Goal: Task Accomplishment & Management: Use online tool/utility

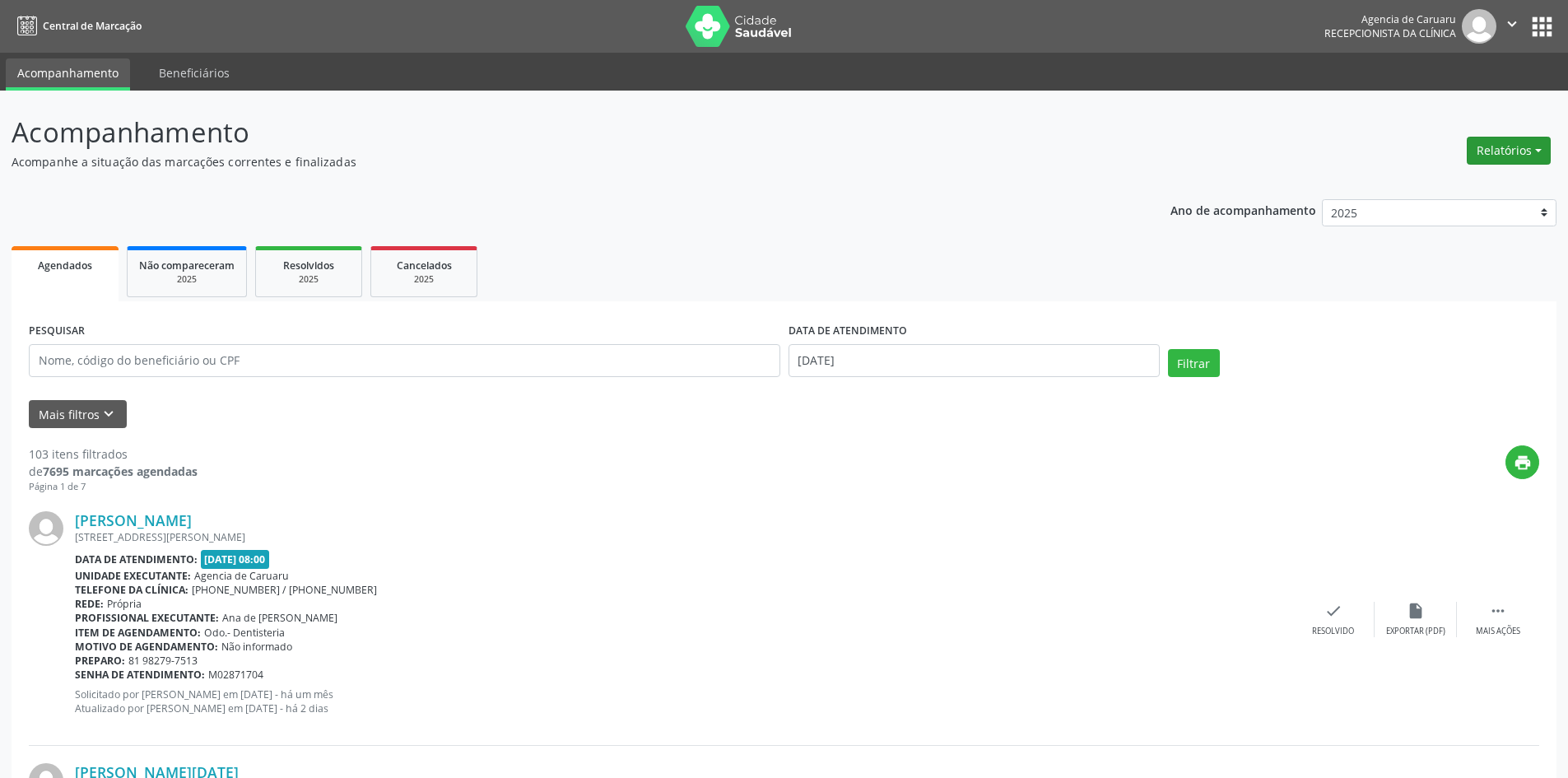
click at [1498, 144] on button "Relatórios" at bounding box center [1509, 150] width 84 height 28
click at [1450, 183] on link "Agendamentos" at bounding box center [1463, 186] width 177 height 23
select select "8"
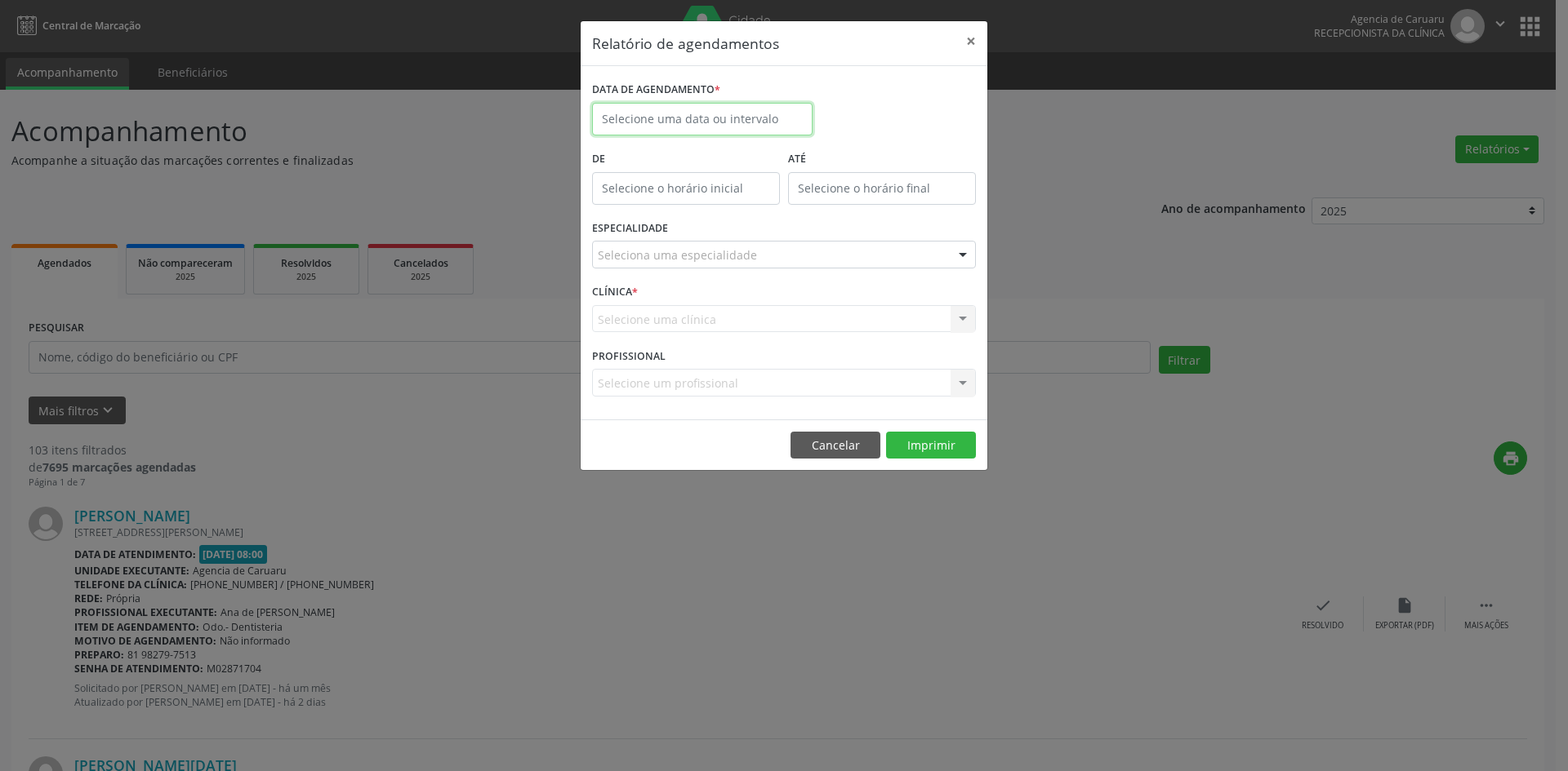
click at [711, 122] on input "text" at bounding box center [702, 119] width 221 height 32
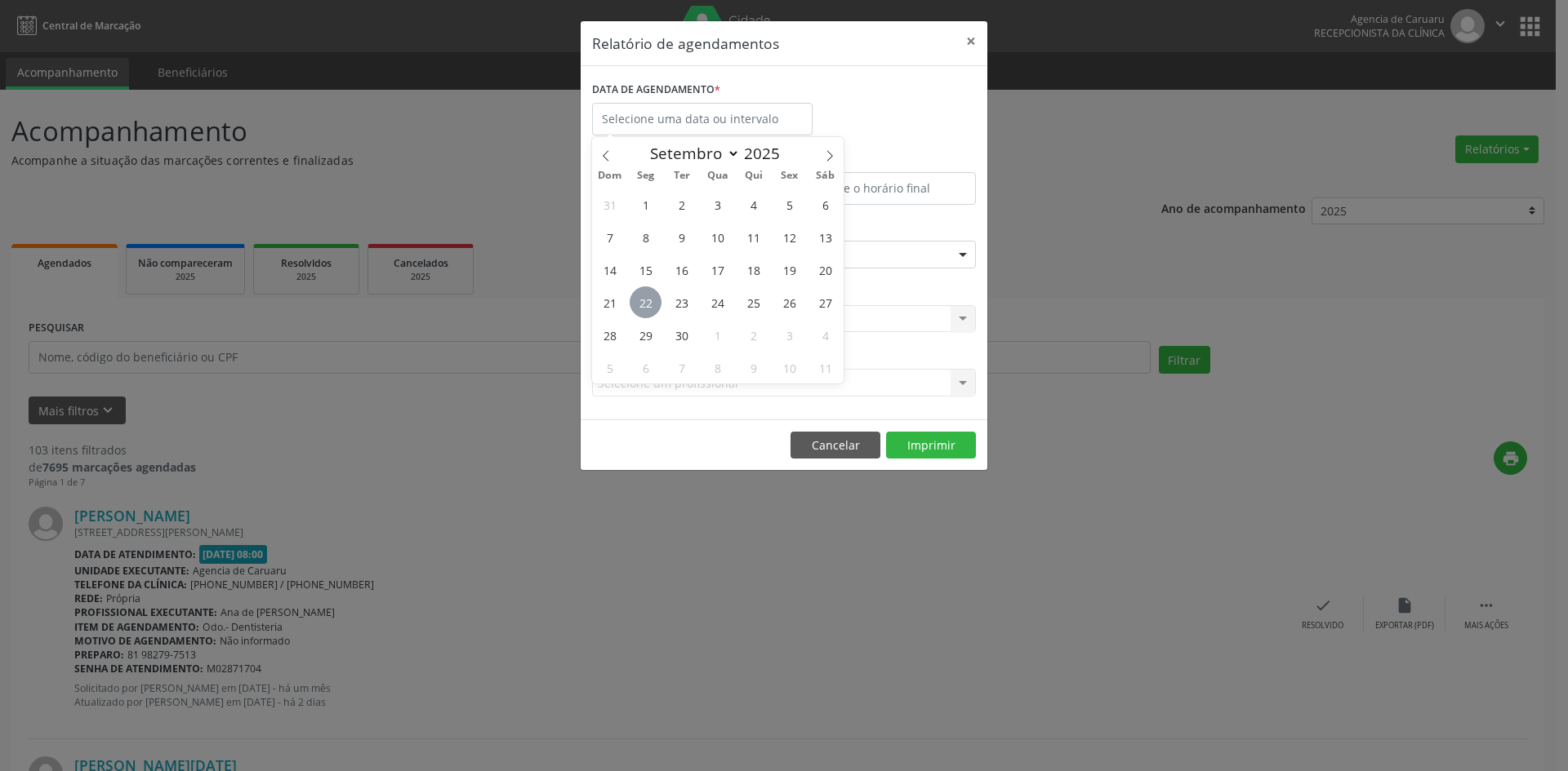
click at [654, 299] on span "22" at bounding box center [645, 302] width 32 height 32
type input "[DATE]"
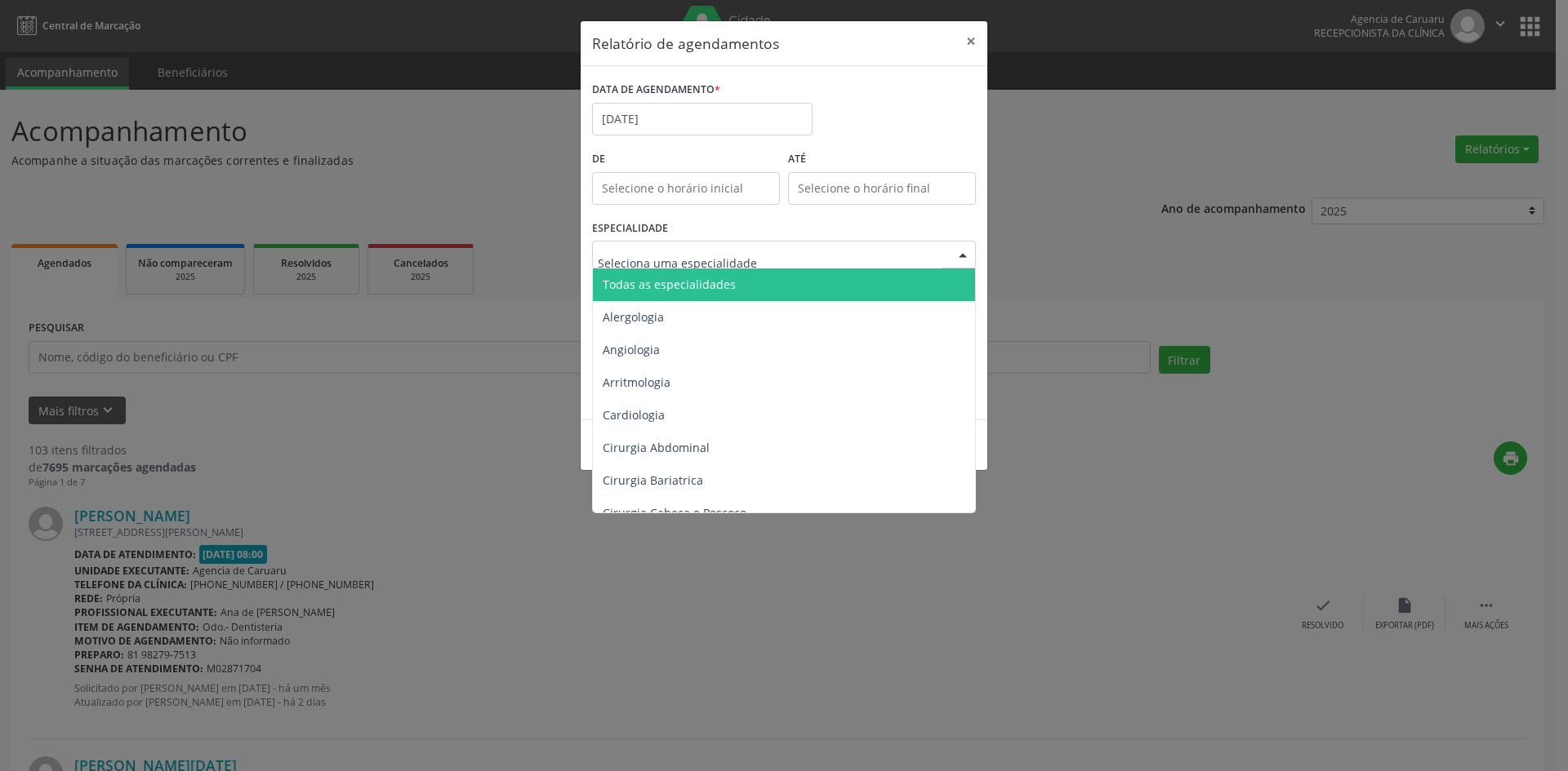
click at [717, 276] on span "Todas as especialidades" at bounding box center [785, 285] width 384 height 32
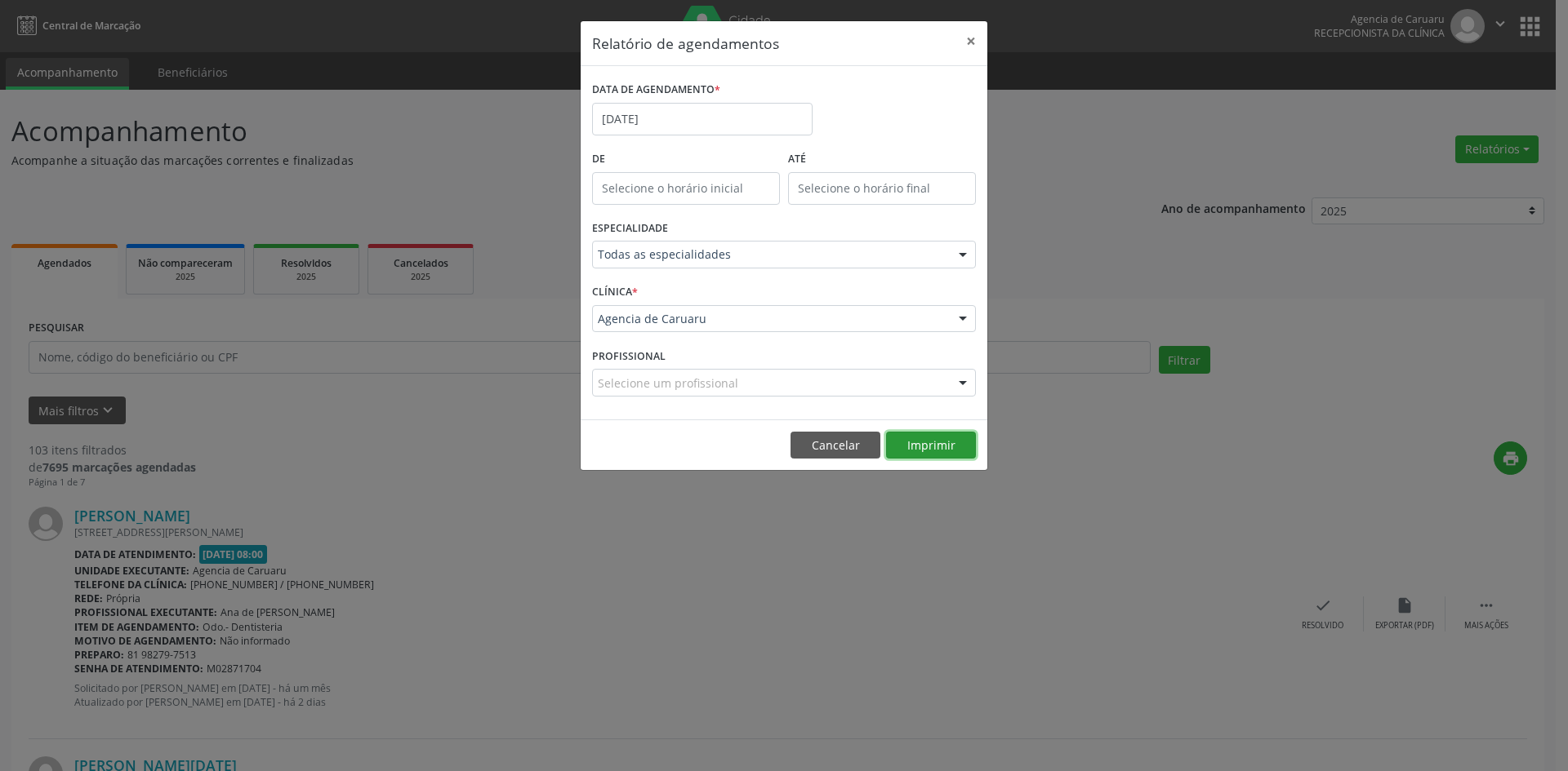
click at [924, 443] on button "Imprimir" at bounding box center [931, 446] width 89 height 28
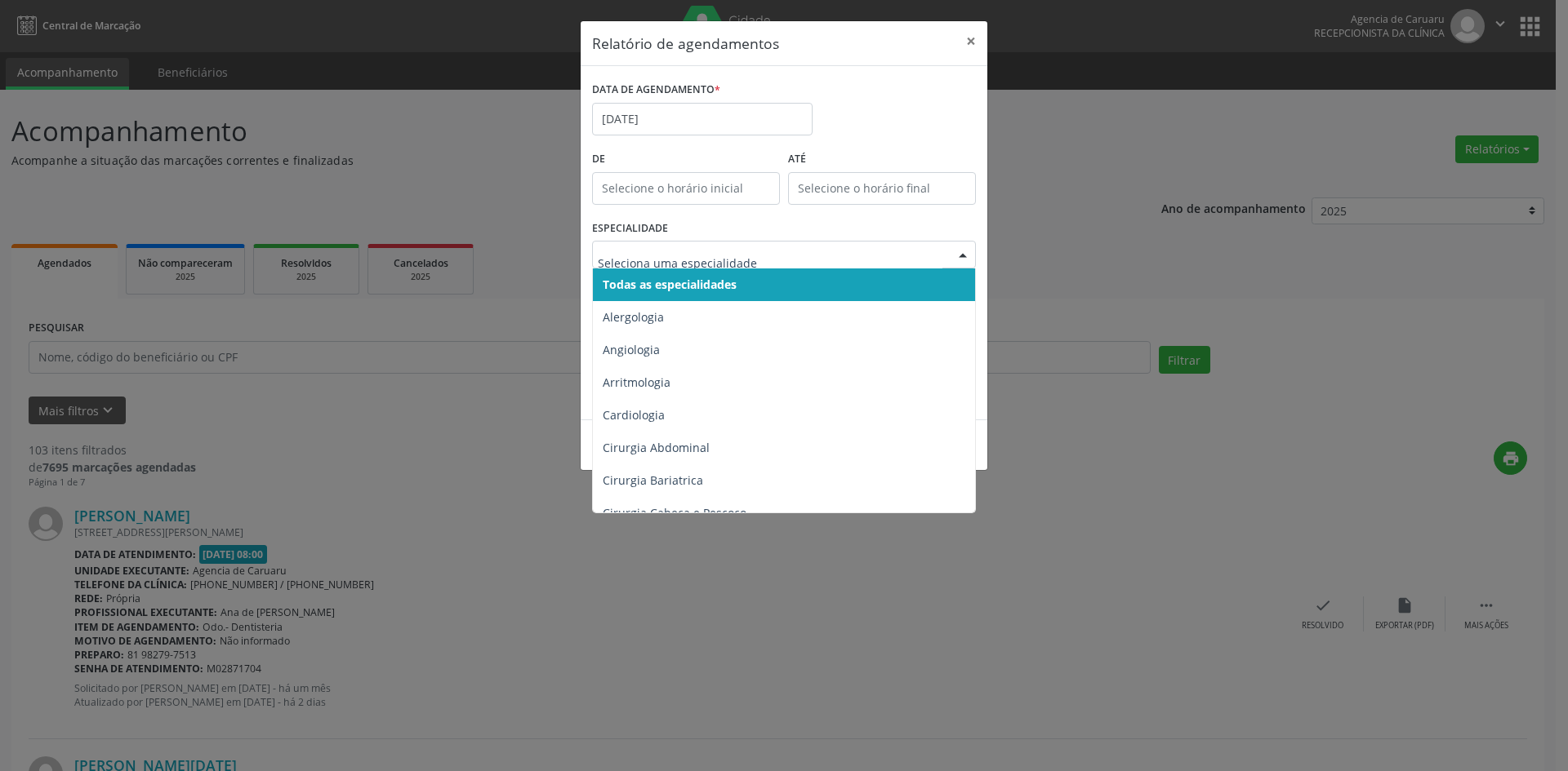
click at [497, 244] on div "Relatório de agendamentos × DATA DE AGENDAMENTO * [DATE] De ATÉ ESPECIALIDADE T…" at bounding box center [784, 385] width 1568 height 771
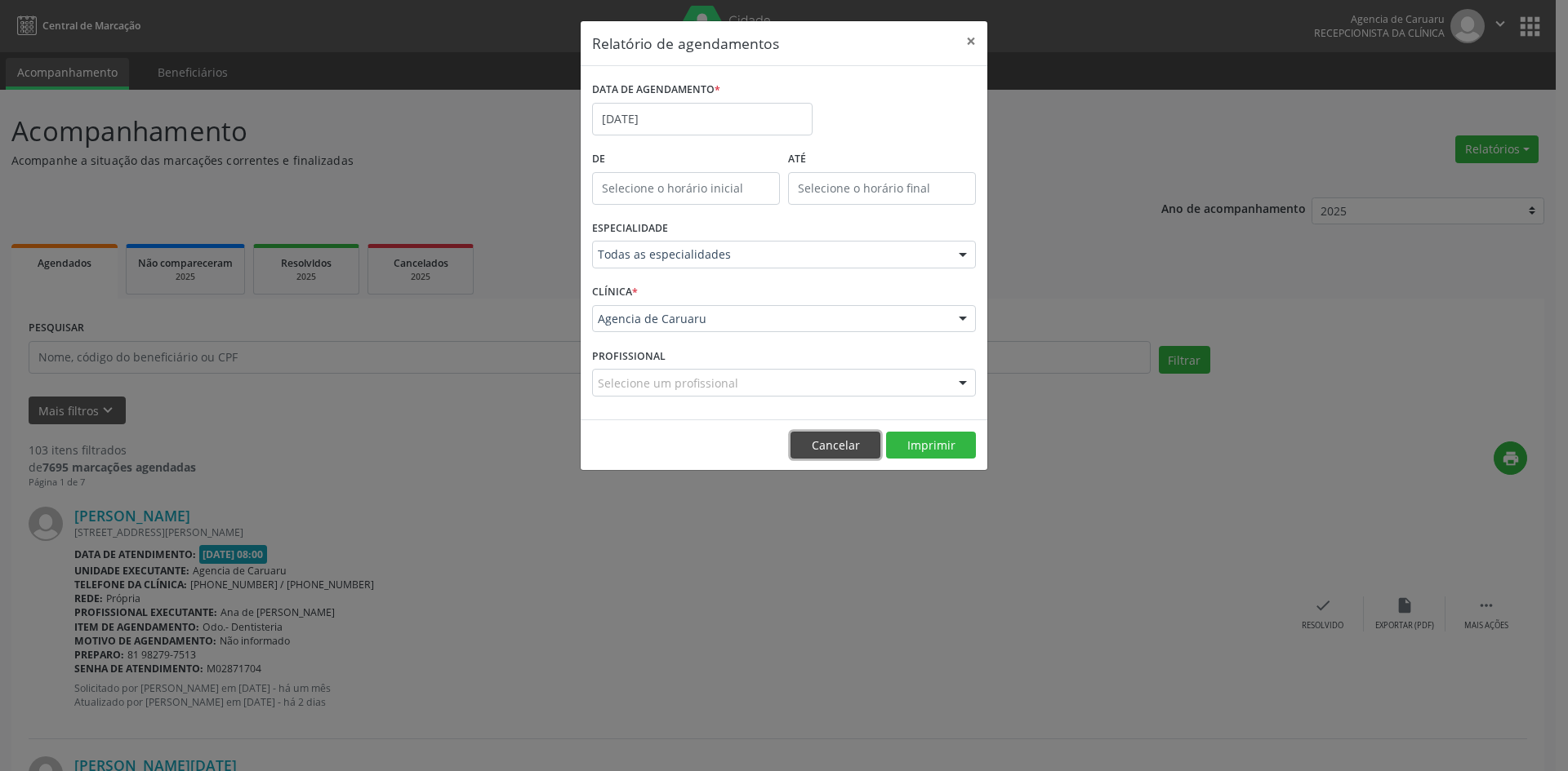
click at [830, 447] on button "Cancelar" at bounding box center [834, 446] width 89 height 28
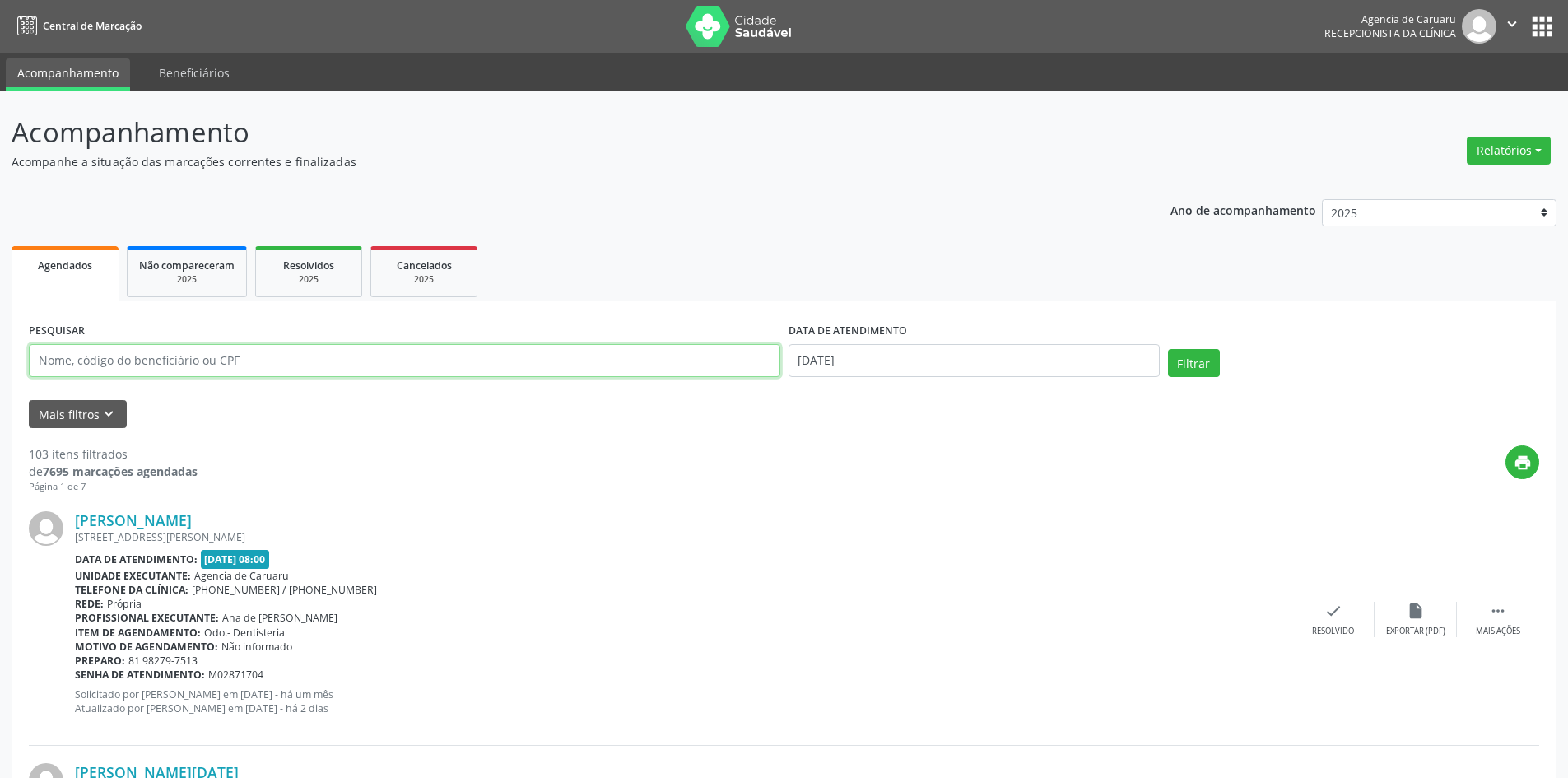
click at [275, 365] on input "text" at bounding box center [405, 360] width 752 height 33
type input "66909783468"
click at [1185, 361] on button "Filtrar" at bounding box center [1194, 363] width 52 height 28
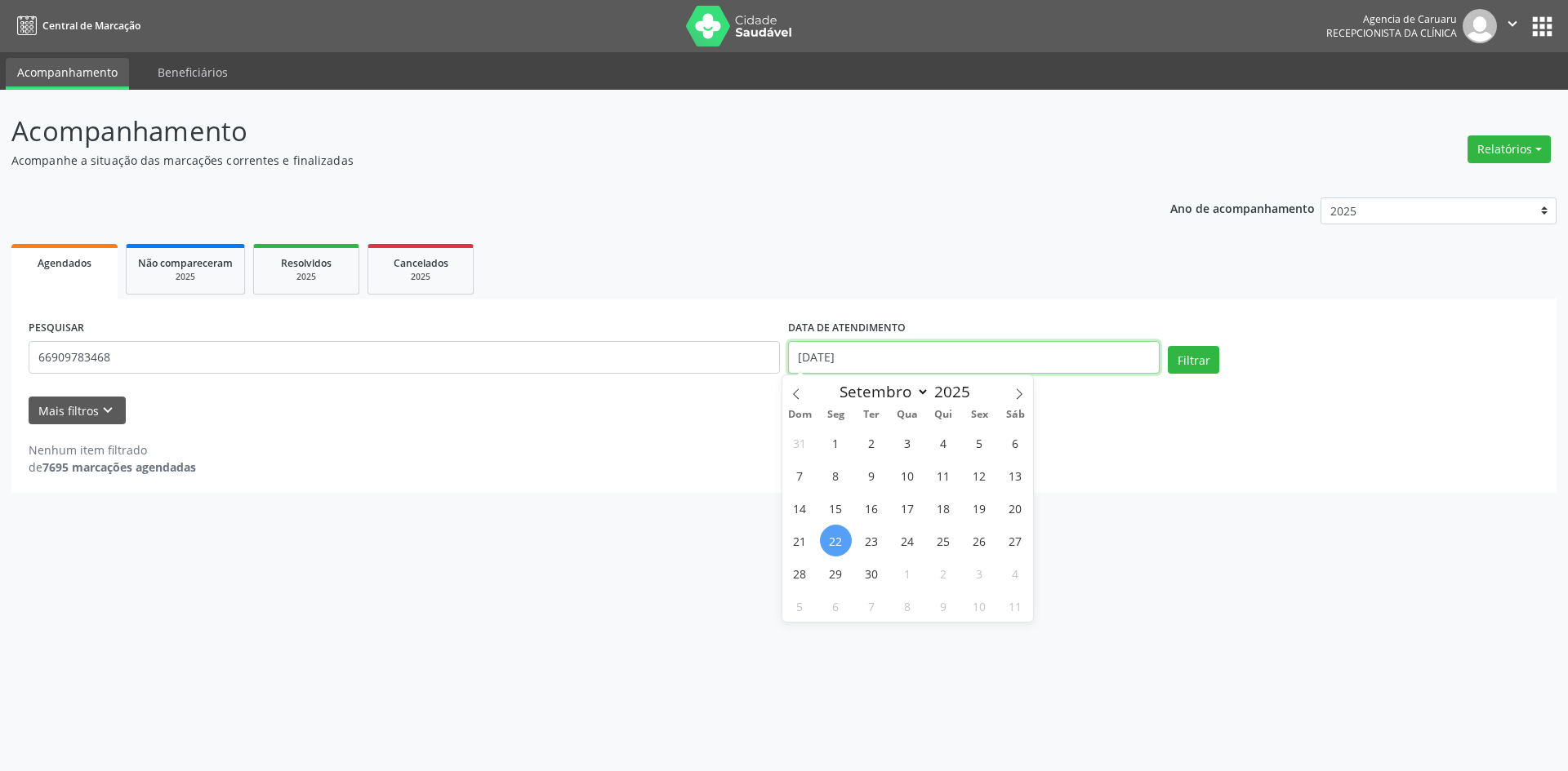
click at [895, 352] on input "[DATE]" at bounding box center [974, 357] width 372 height 32
click at [839, 355] on input "[DATE]" at bounding box center [974, 357] width 372 height 32
click at [857, 358] on input "[DATE]" at bounding box center [974, 357] width 372 height 32
select select "8"
click at [640, 440] on div "Nenhum item filtrado de 7695 marcações agendadas" at bounding box center [784, 450] width 1511 height 51
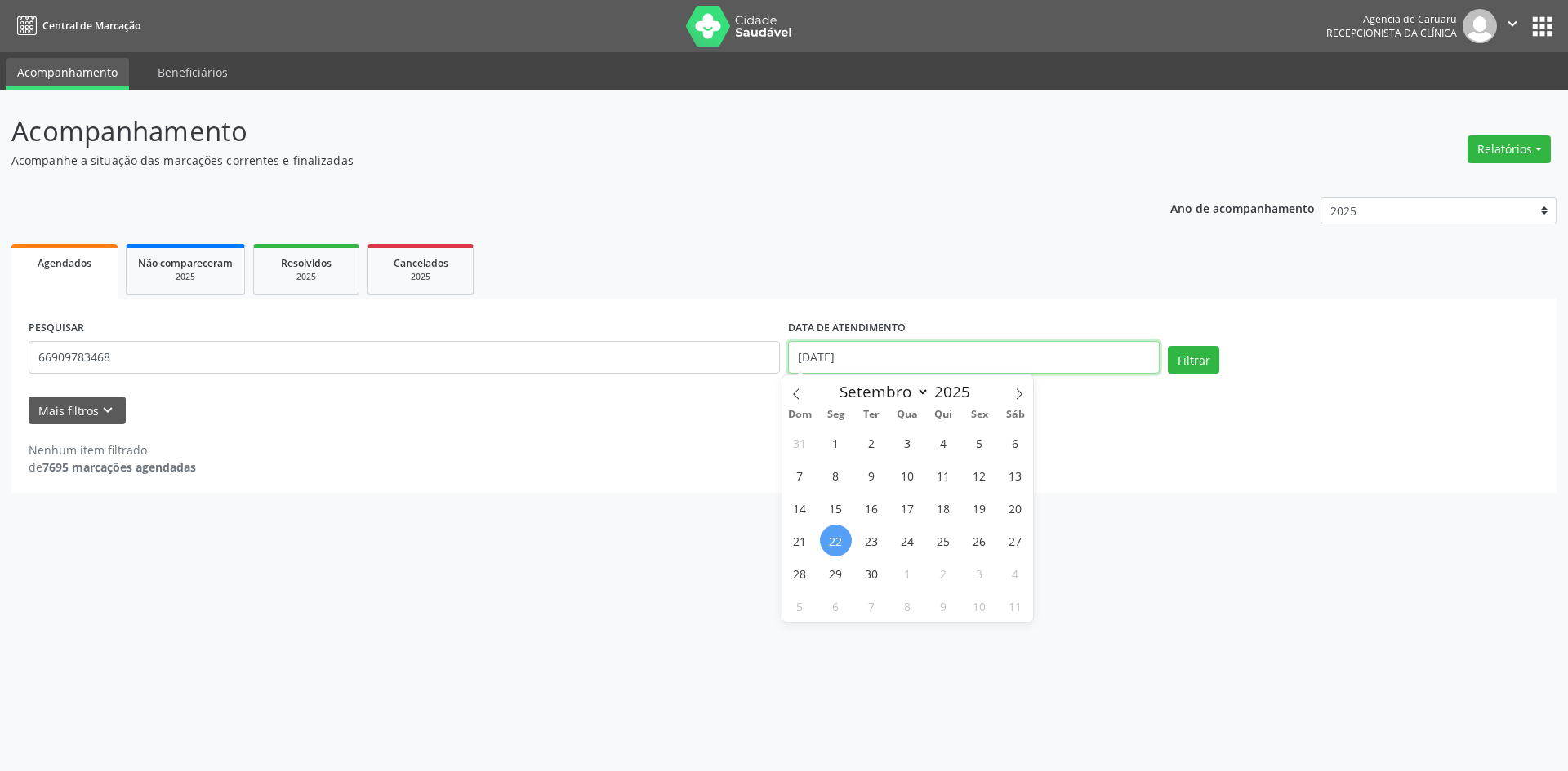
click at [835, 369] on input "[DATE]" at bounding box center [974, 357] width 372 height 32
click at [835, 367] on input "[DATE]" at bounding box center [974, 357] width 372 height 32
click at [839, 360] on input "[DATE]" at bounding box center [974, 357] width 372 height 32
click at [811, 360] on input "[DATE]" at bounding box center [974, 357] width 372 height 32
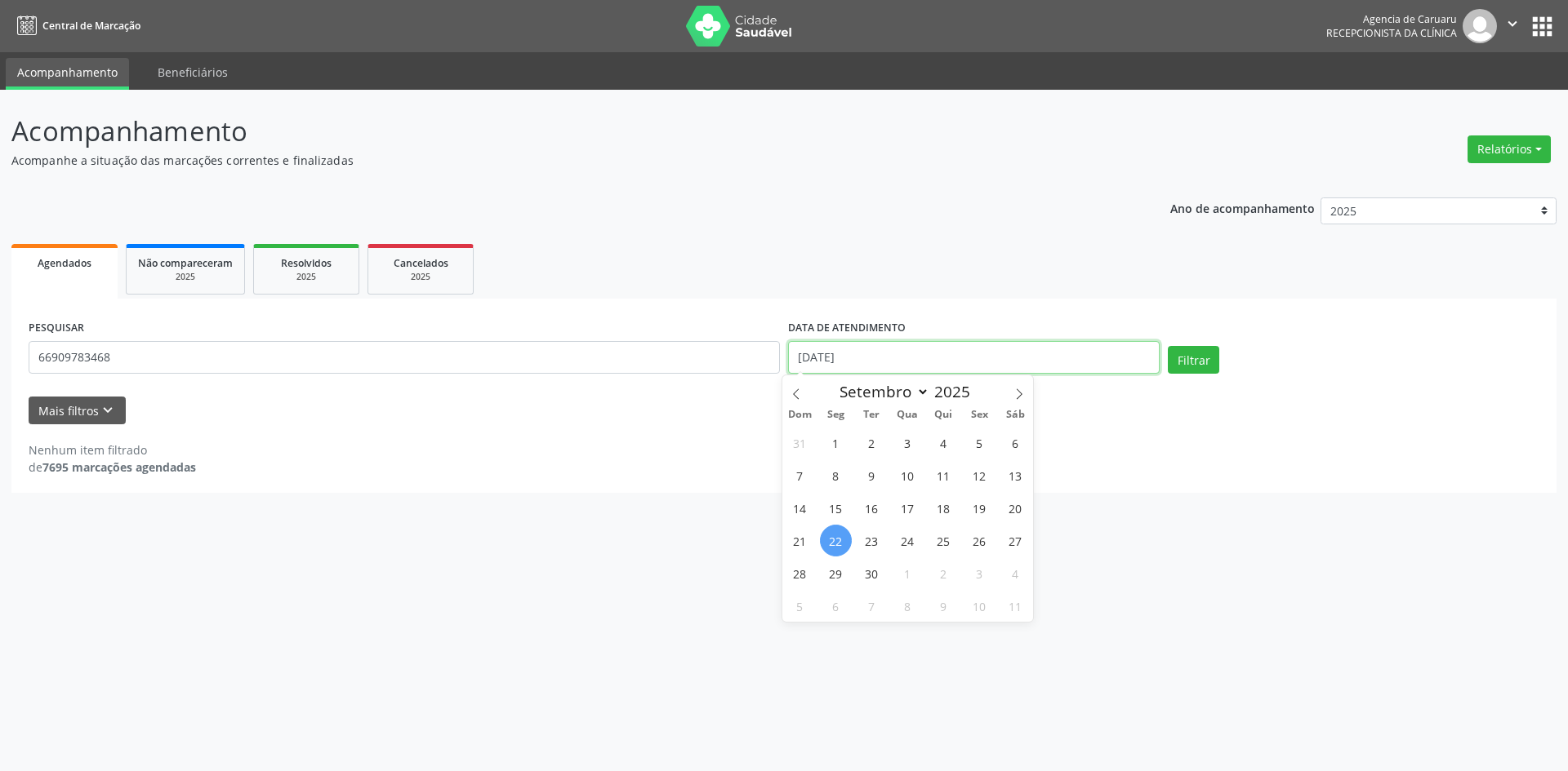
click at [811, 360] on input "[DATE]" at bounding box center [974, 357] width 372 height 32
click at [654, 492] on div "PESQUISAR 66909783468 DATA DE ATENDIMENTO Filtrar UNIDADE EXECUTANTE Selecione …" at bounding box center [783, 396] width 1545 height 194
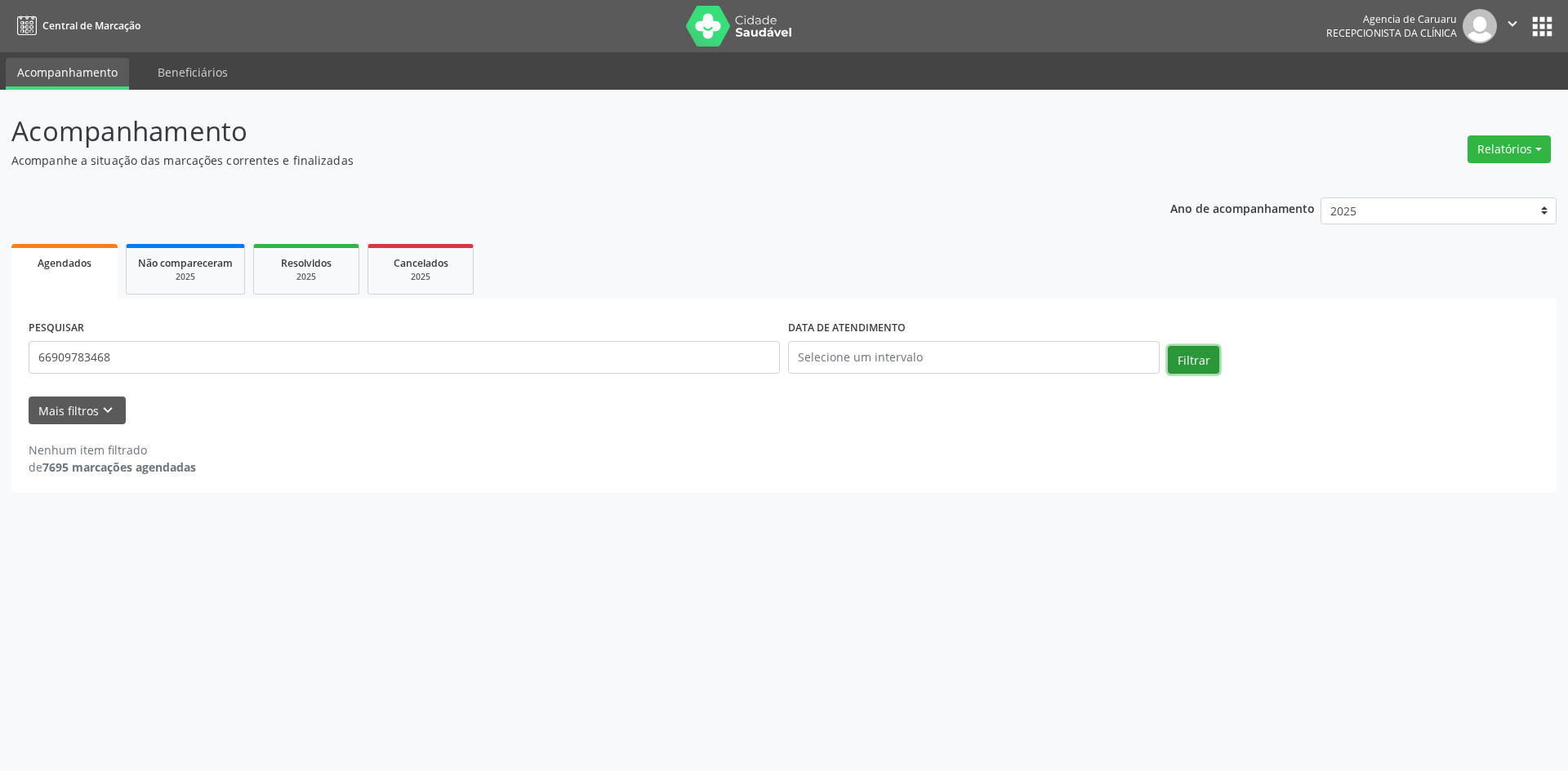
click at [1197, 365] on button "Filtrar" at bounding box center [1193, 360] width 51 height 28
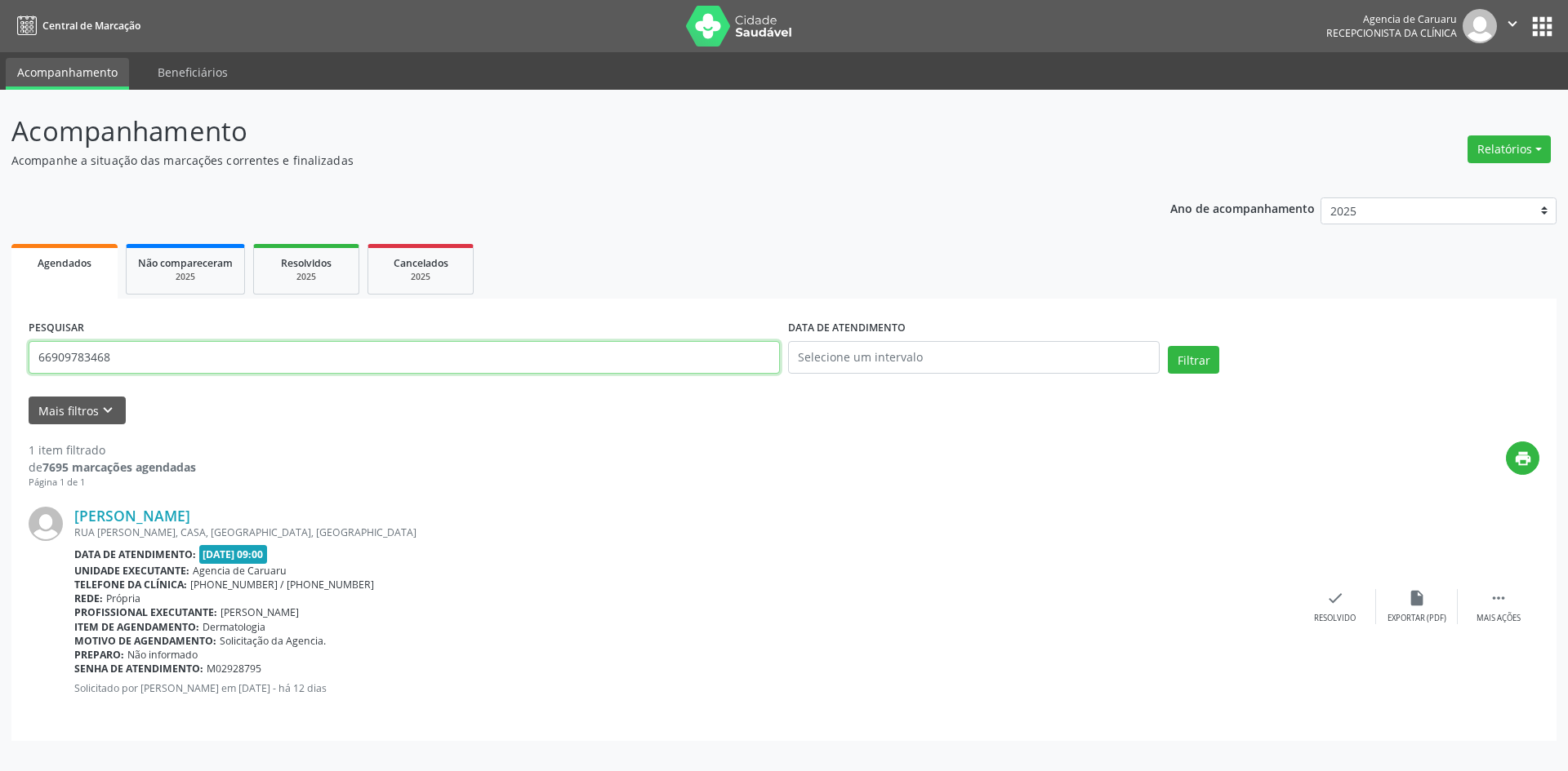
click at [120, 355] on input "66909783468" at bounding box center [404, 357] width 751 height 32
type input "6"
type input "71139545450"
click at [1181, 363] on button "Filtrar" at bounding box center [1193, 360] width 51 height 28
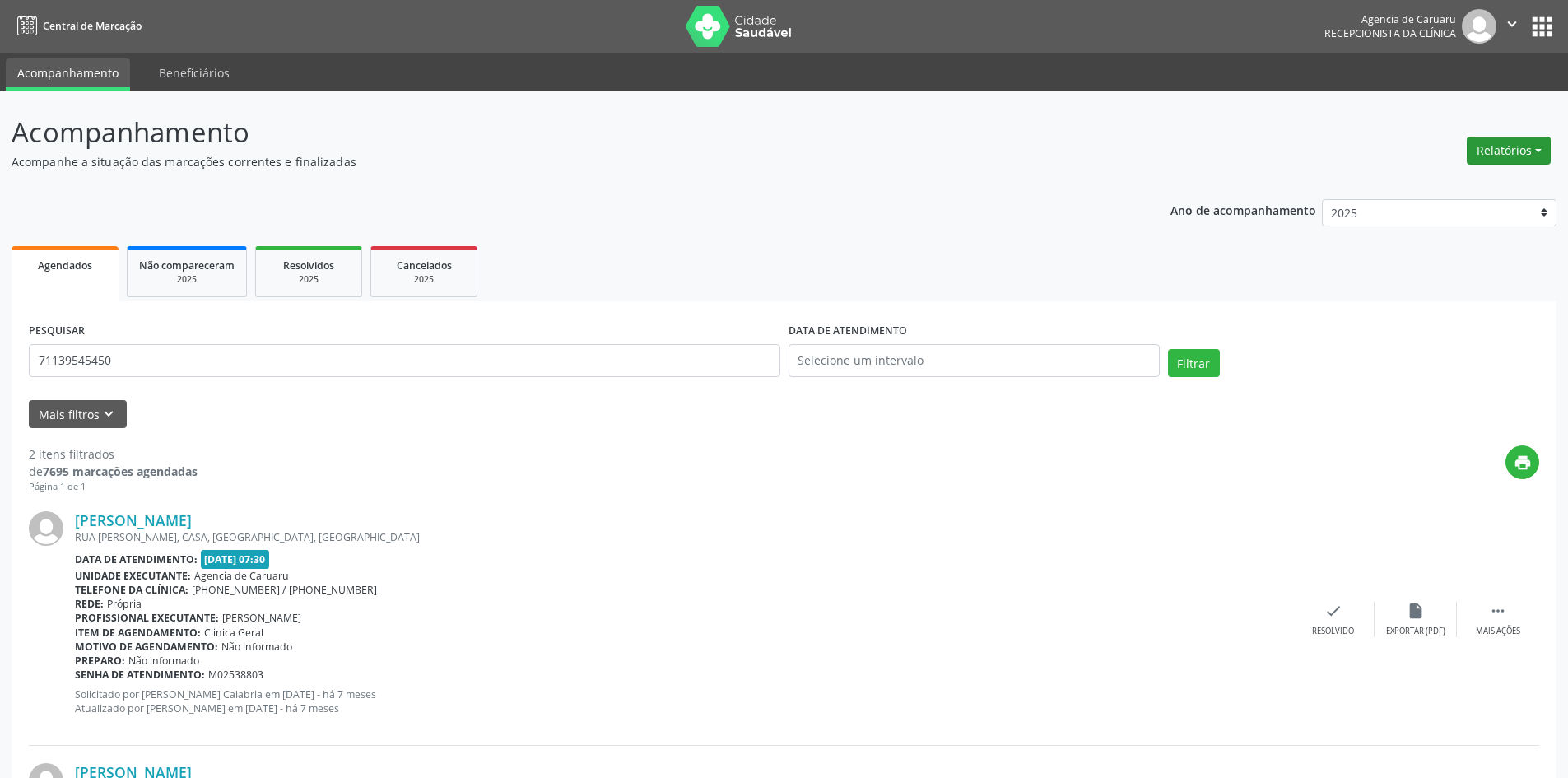
click at [1474, 146] on button "Relatórios" at bounding box center [1509, 150] width 84 height 28
click at [1447, 185] on link "Agendamentos" at bounding box center [1463, 186] width 177 height 23
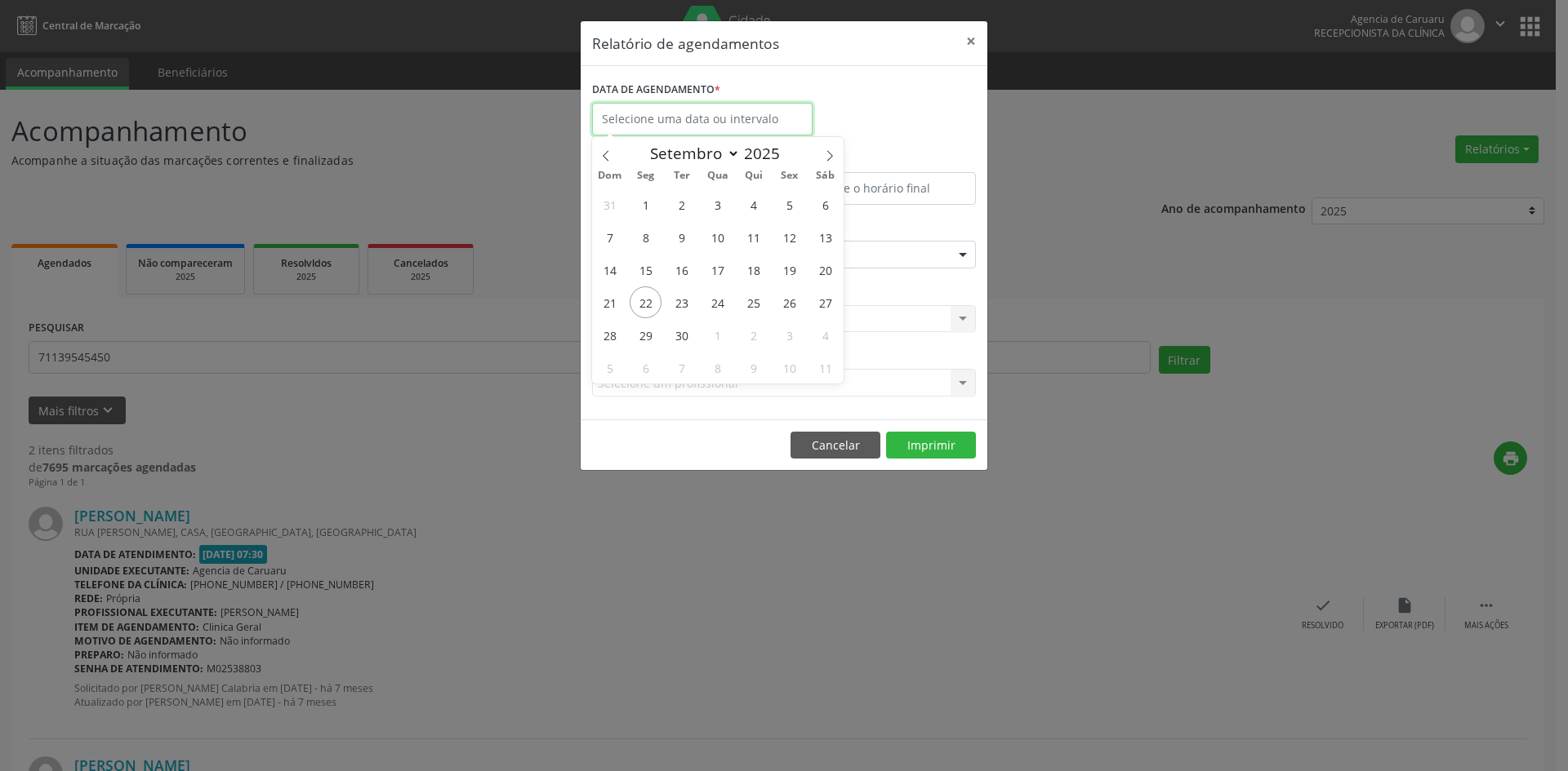
click at [758, 121] on input "text" at bounding box center [702, 119] width 221 height 32
click at [688, 303] on span "23" at bounding box center [681, 302] width 32 height 32
type input "23/09/2025"
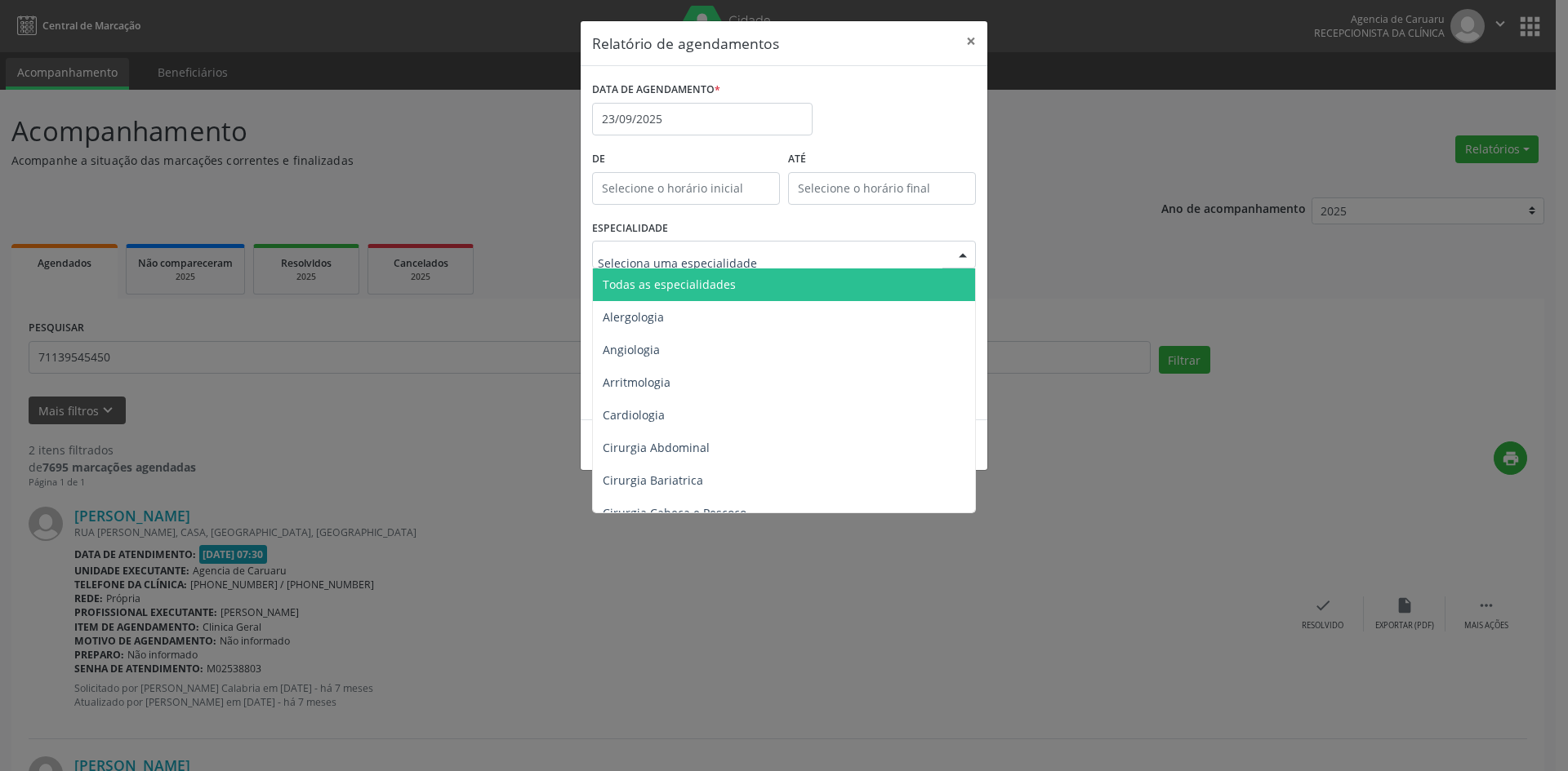
click at [698, 277] on span "Todas as especialidades" at bounding box center [669, 285] width 133 height 15
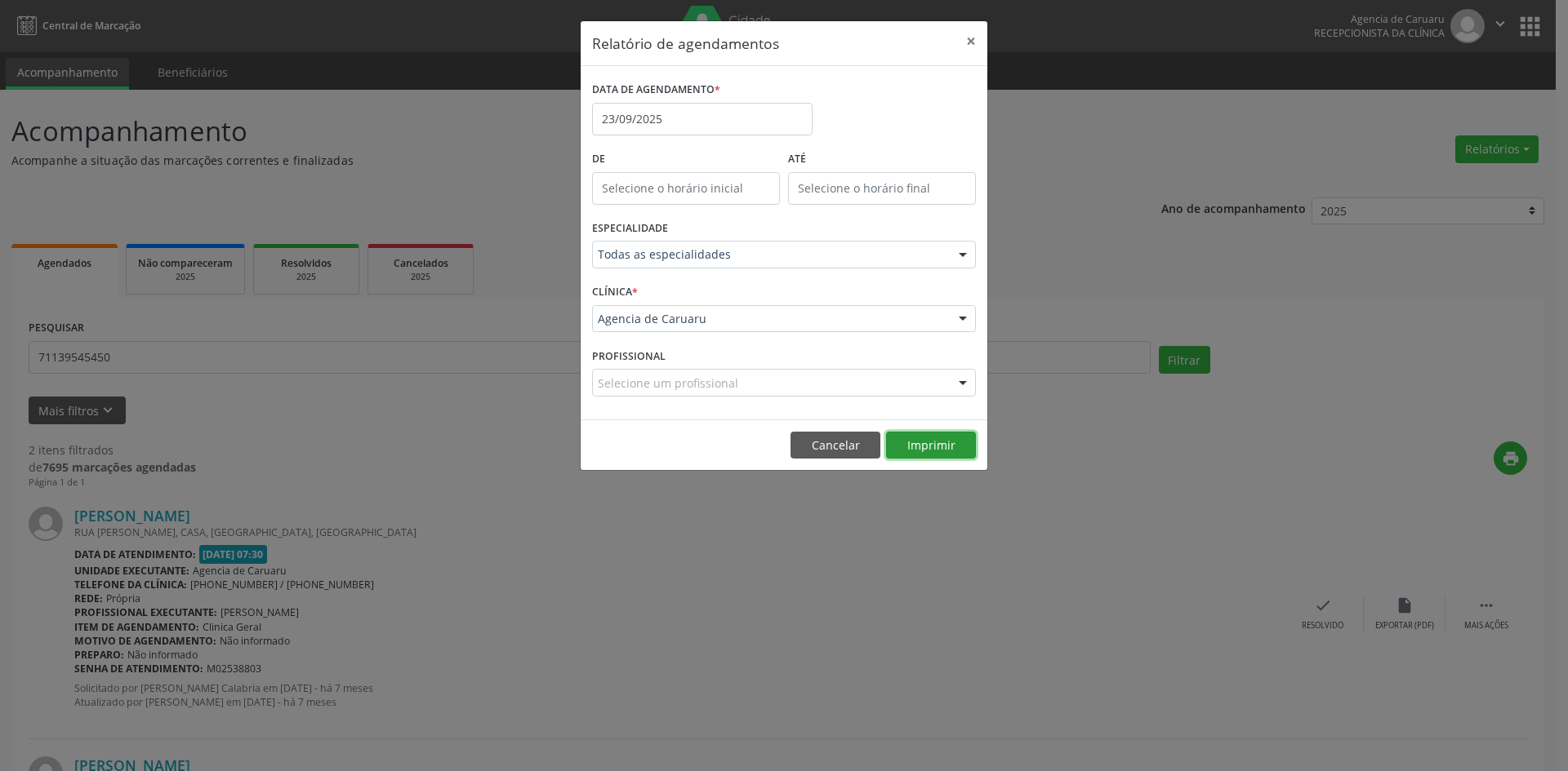
click at [920, 438] on button "Imprimir" at bounding box center [931, 446] width 89 height 28
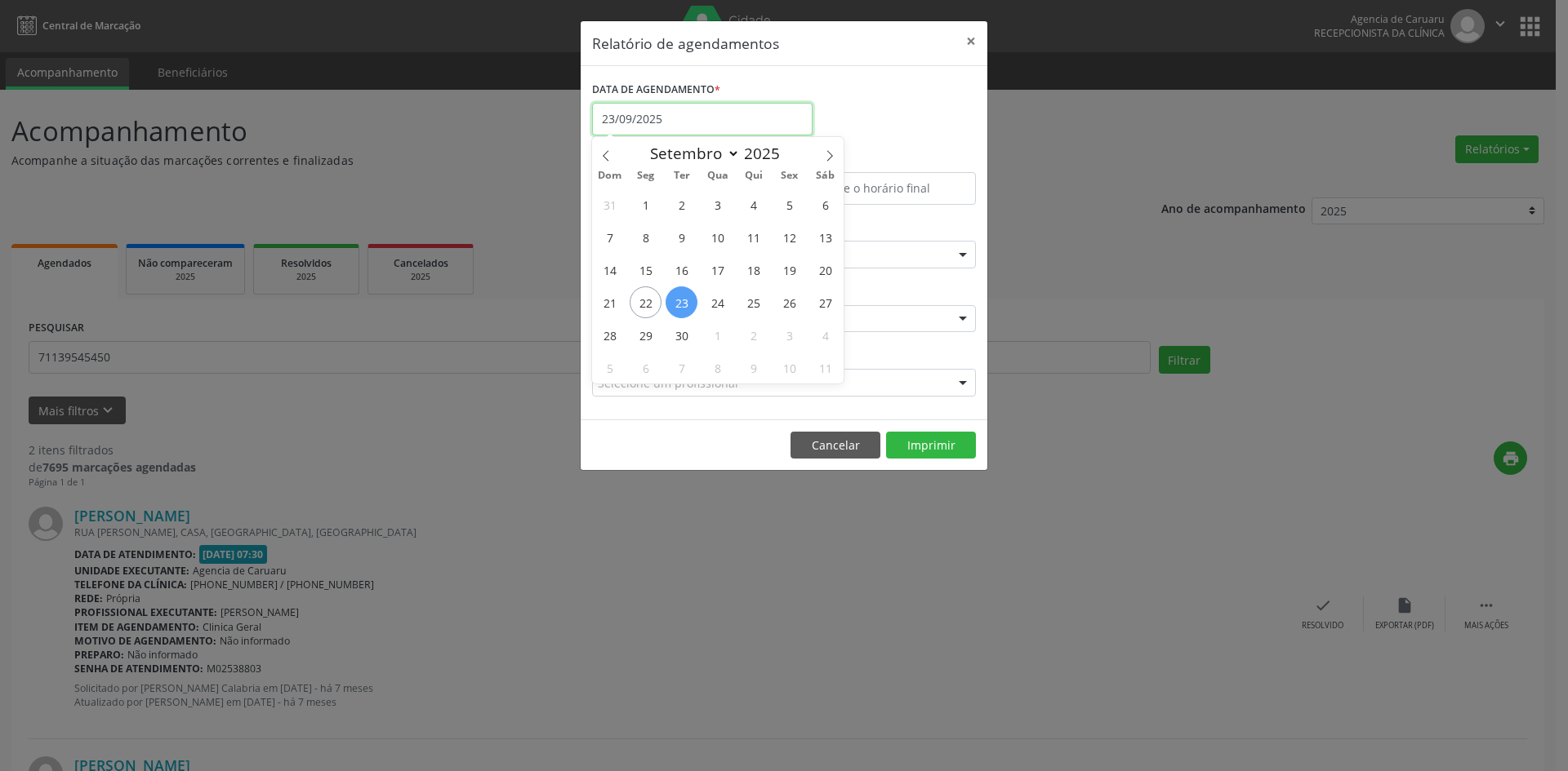
click at [637, 115] on input "23/09/2025" at bounding box center [702, 119] width 221 height 32
click at [643, 303] on span "22" at bounding box center [645, 302] width 32 height 32
type input "[DATE]"
click at [643, 303] on span "22" at bounding box center [645, 302] width 32 height 32
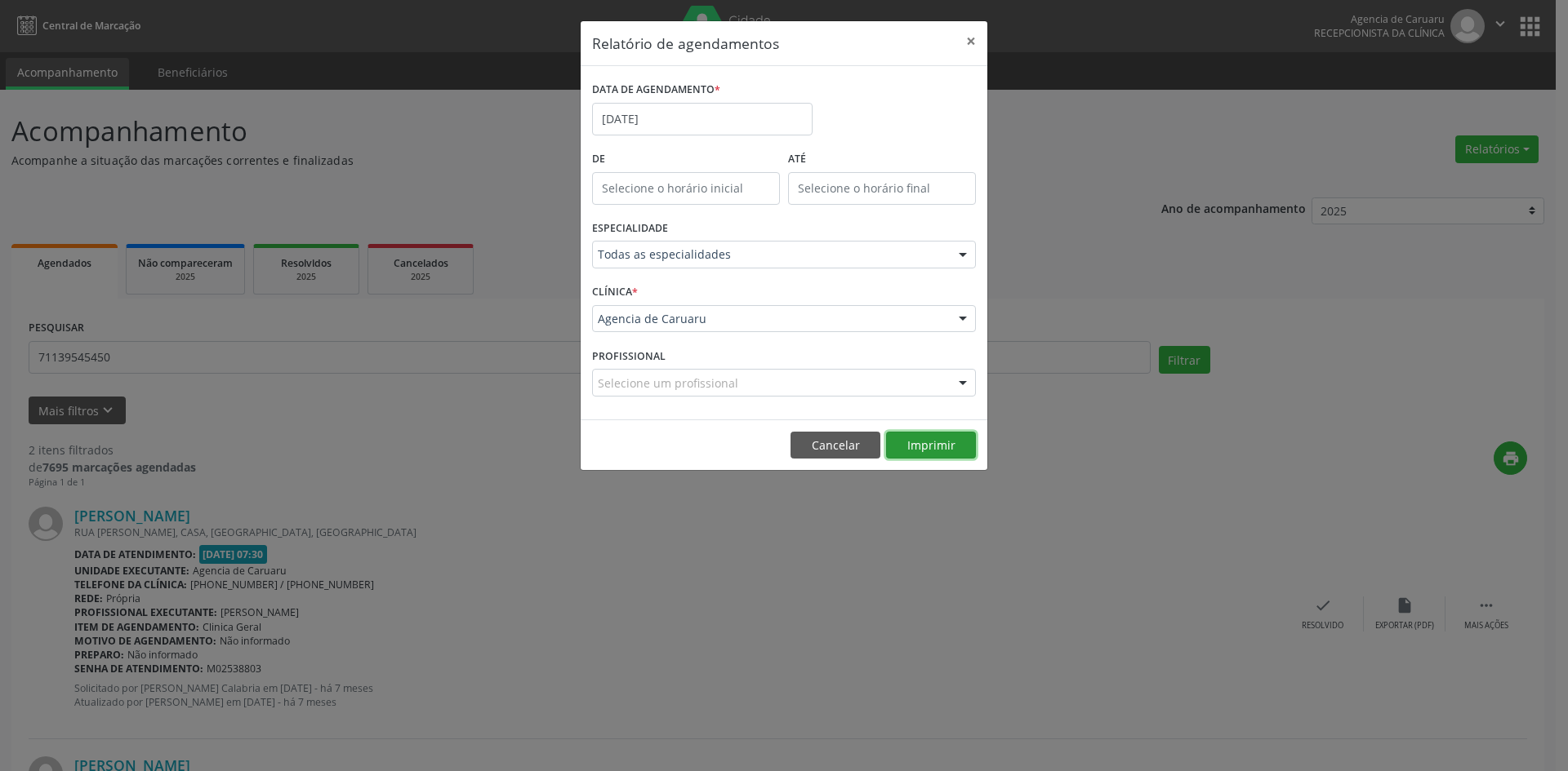
click at [943, 447] on button "Imprimir" at bounding box center [931, 446] width 89 height 28
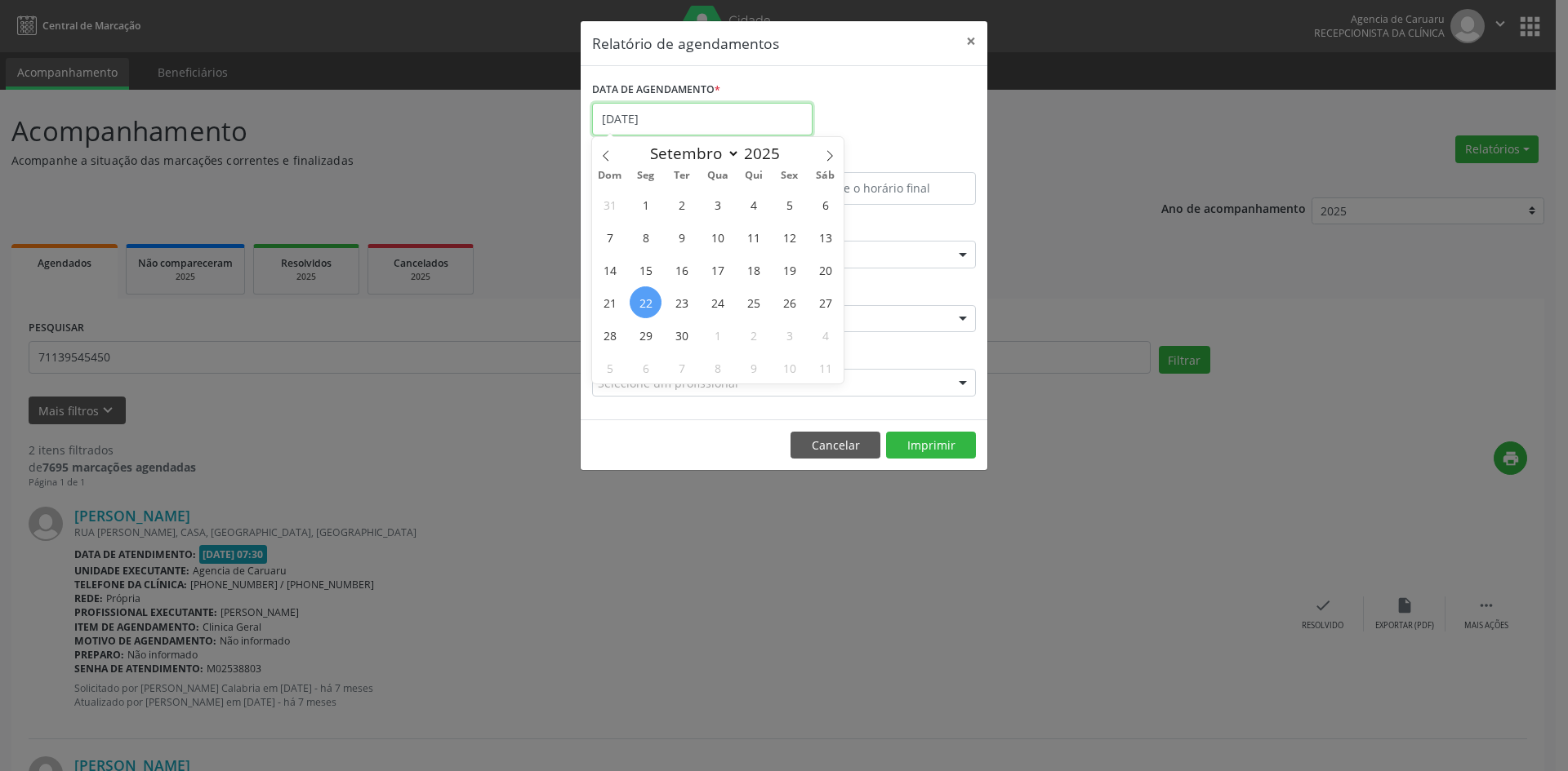
click at [655, 121] on input "[DATE]" at bounding box center [702, 119] width 221 height 32
click at [680, 308] on span "23" at bounding box center [681, 302] width 32 height 32
type input "23/09/2025"
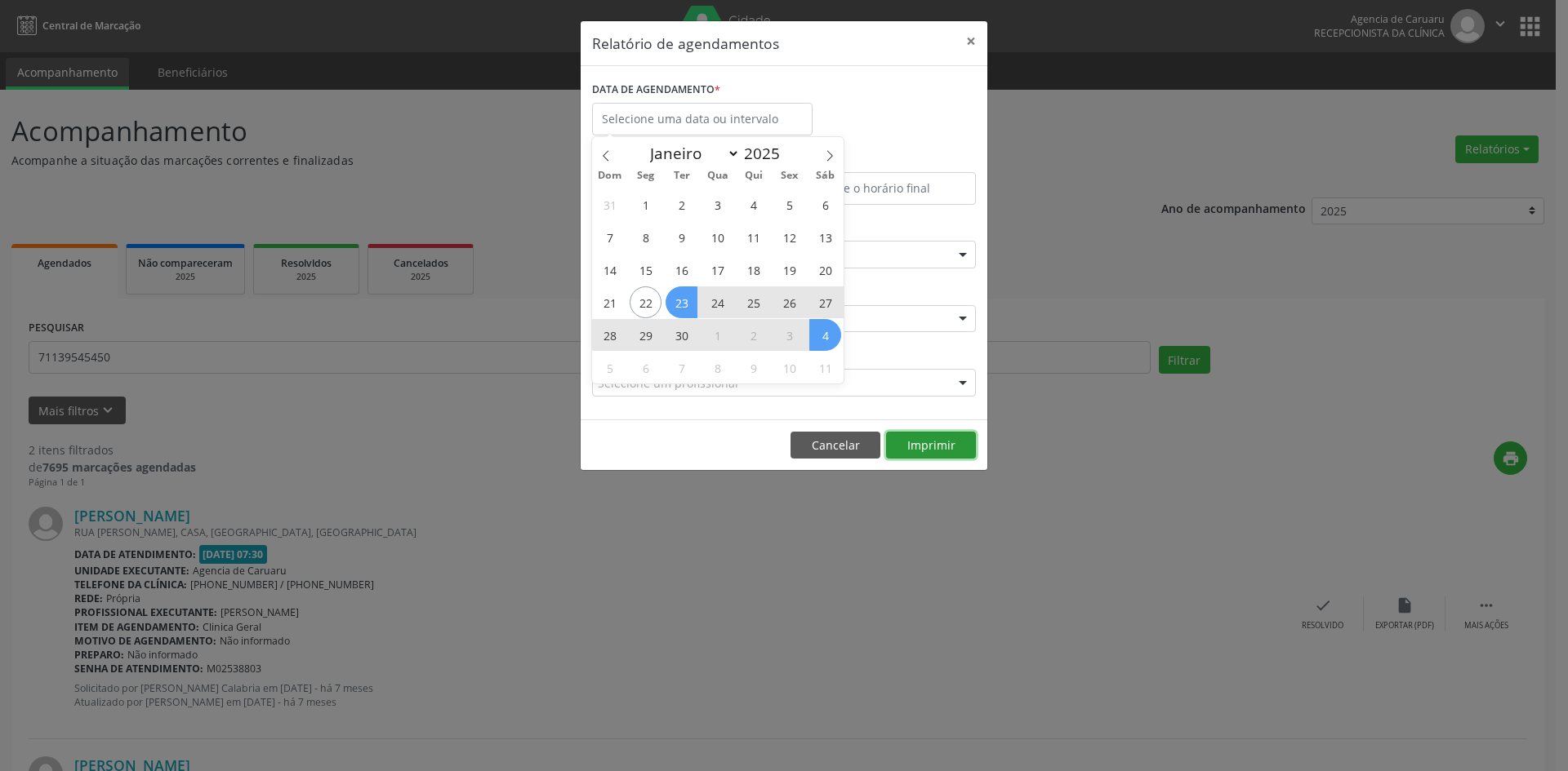
select select "8"
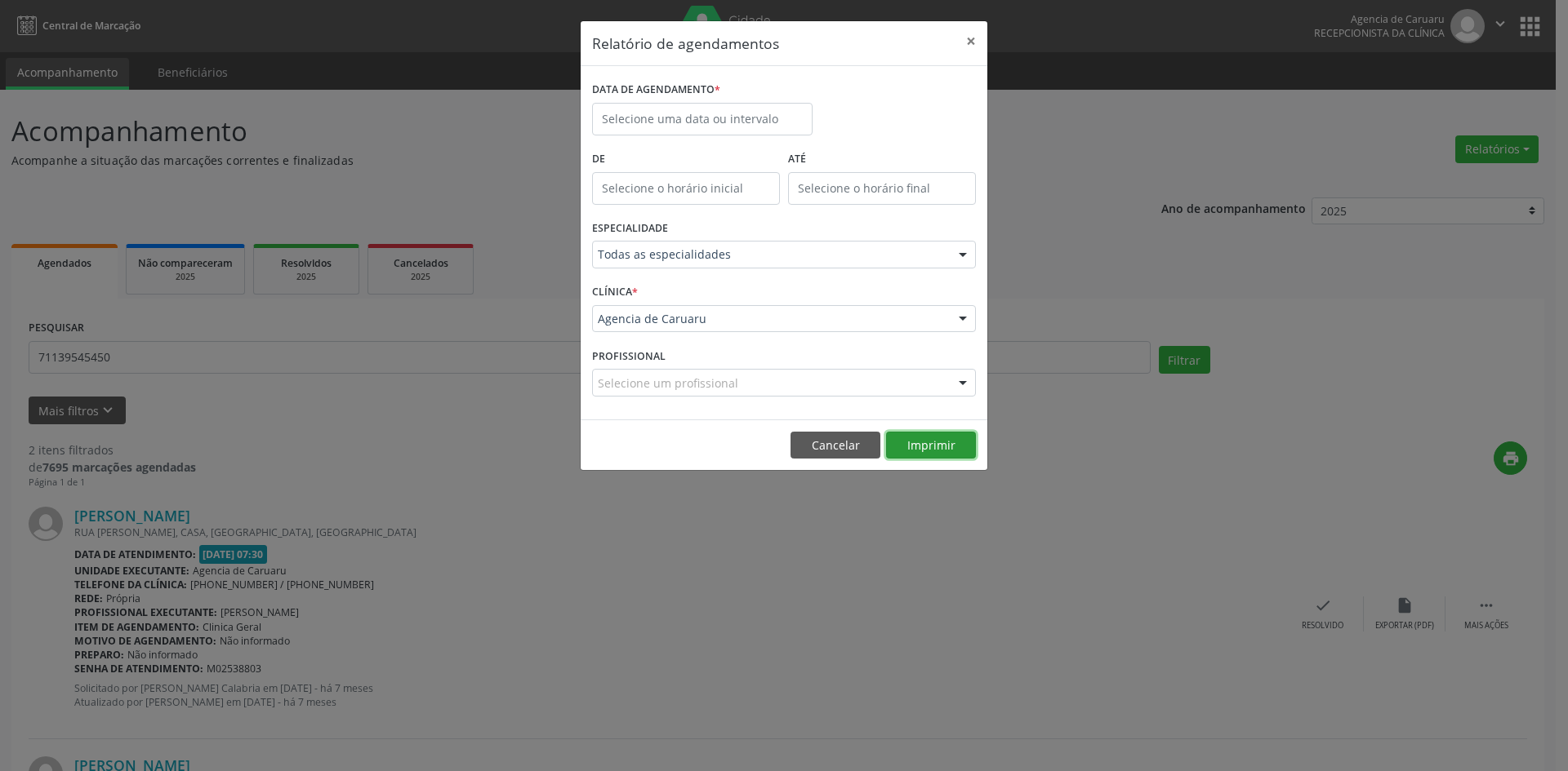
click at [922, 456] on button "Imprimir" at bounding box center [931, 446] width 89 height 28
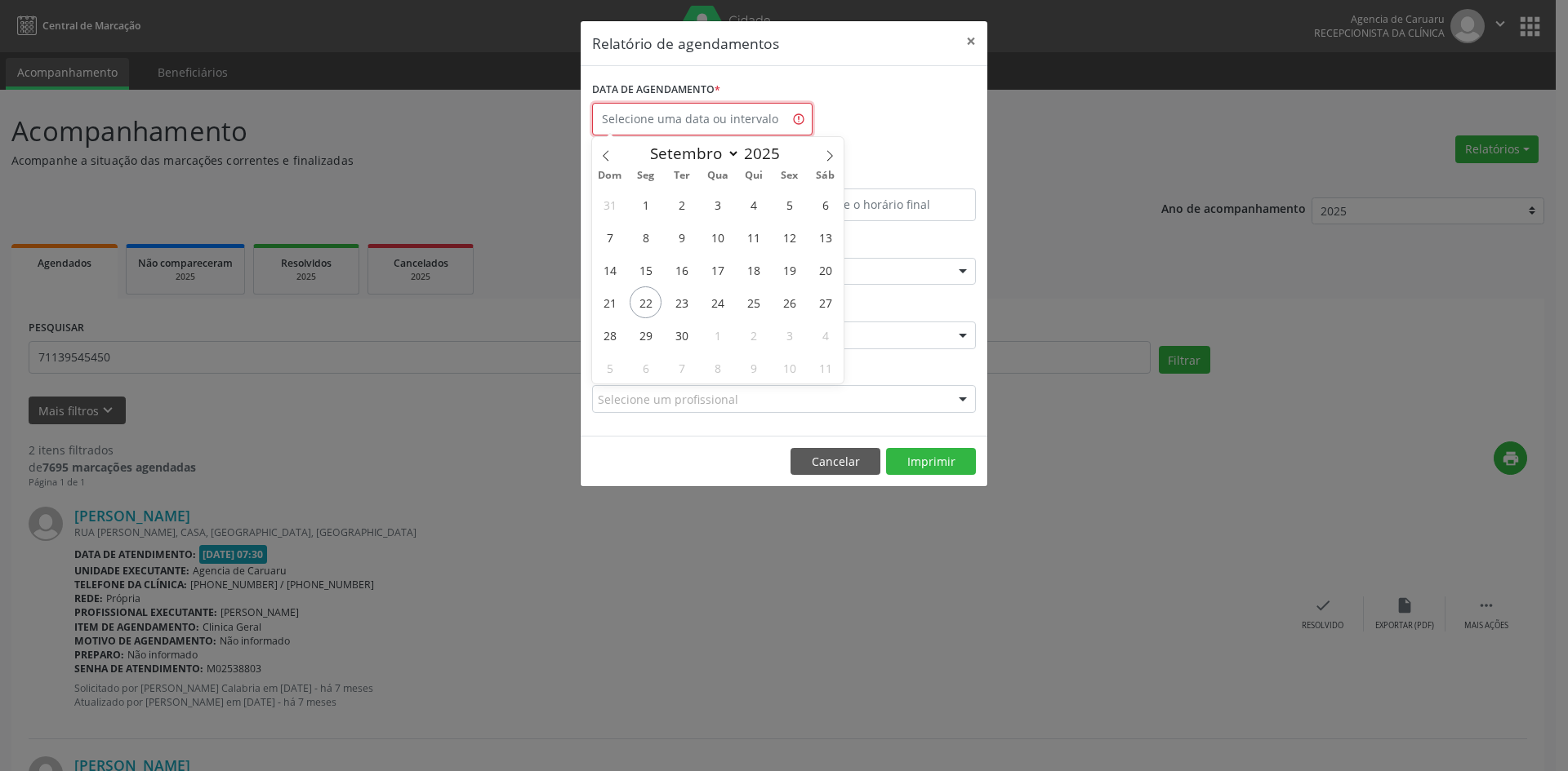
click at [677, 128] on input "text" at bounding box center [702, 119] width 221 height 32
click at [677, 308] on span "23" at bounding box center [681, 302] width 32 height 32
type input "23/09/2025"
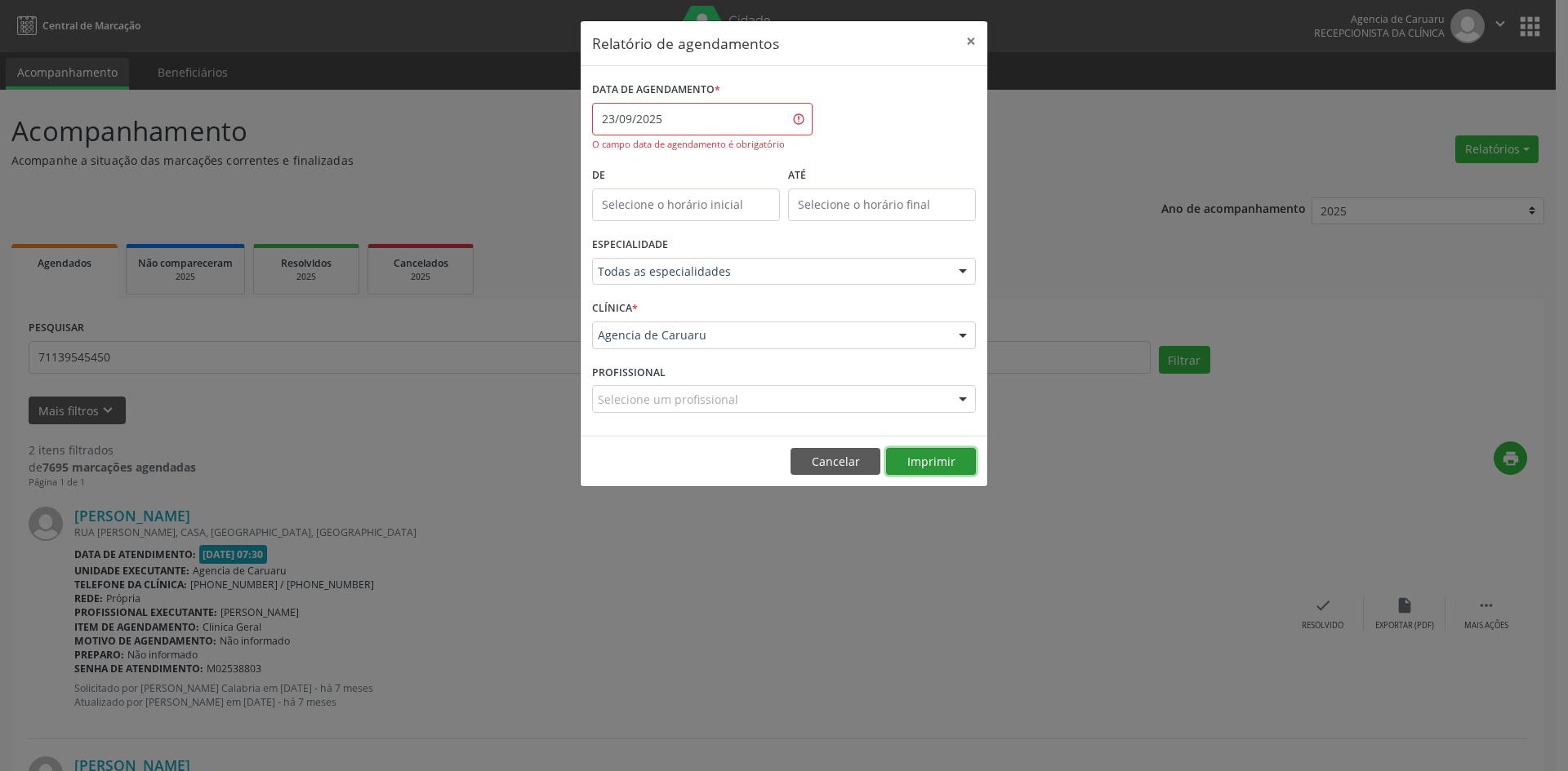
click at [931, 464] on button "Imprimir" at bounding box center [931, 462] width 89 height 28
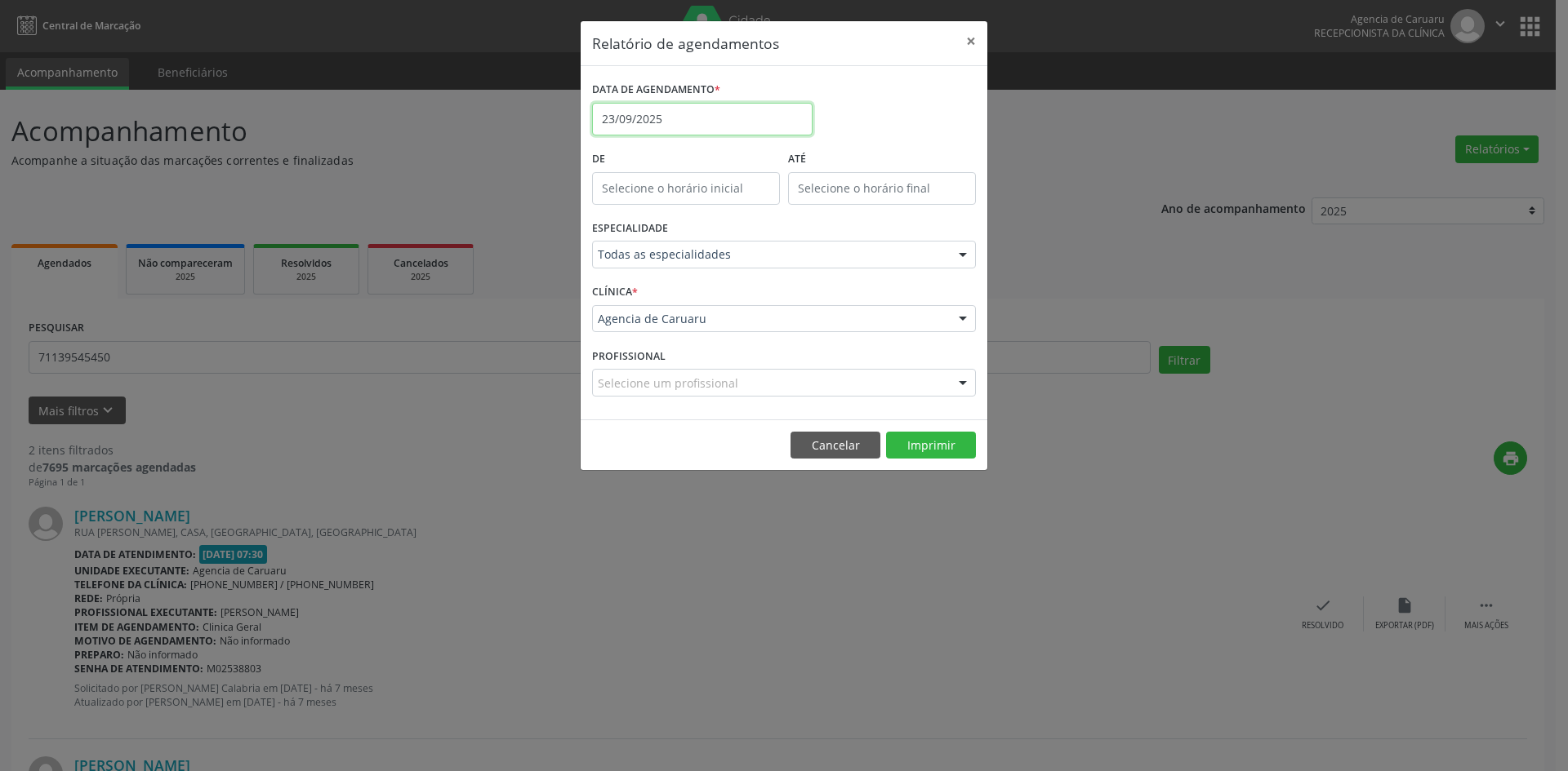
click at [646, 116] on input "23/09/2025" at bounding box center [702, 119] width 221 height 32
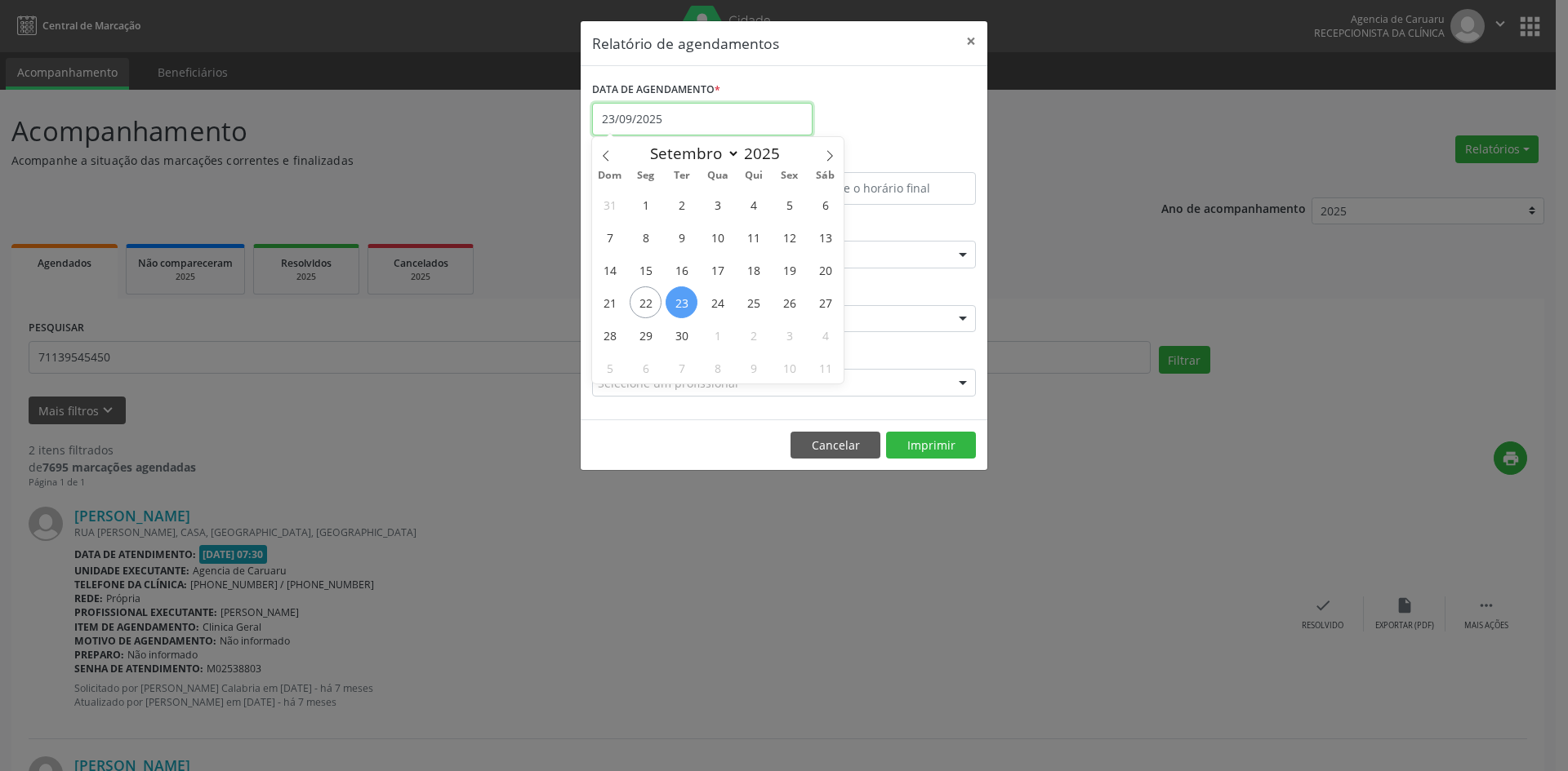
click at [646, 116] on input "23/09/2025" at bounding box center [702, 119] width 221 height 32
click at [649, 305] on span "22" at bounding box center [645, 302] width 32 height 32
type input "[DATE]"
click at [649, 305] on span "22" at bounding box center [645, 302] width 32 height 32
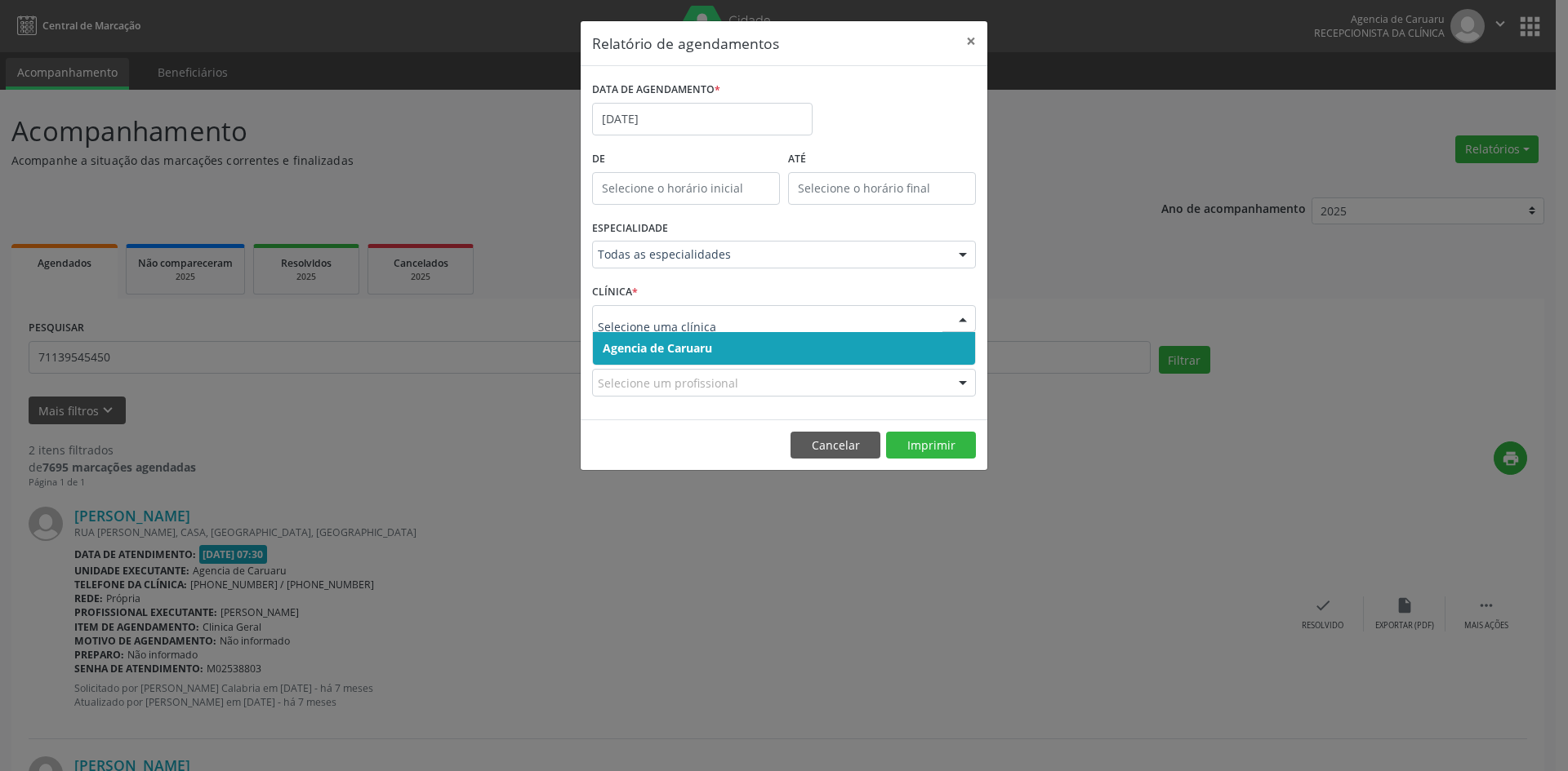
click at [649, 305] on div at bounding box center [784, 319] width 383 height 28
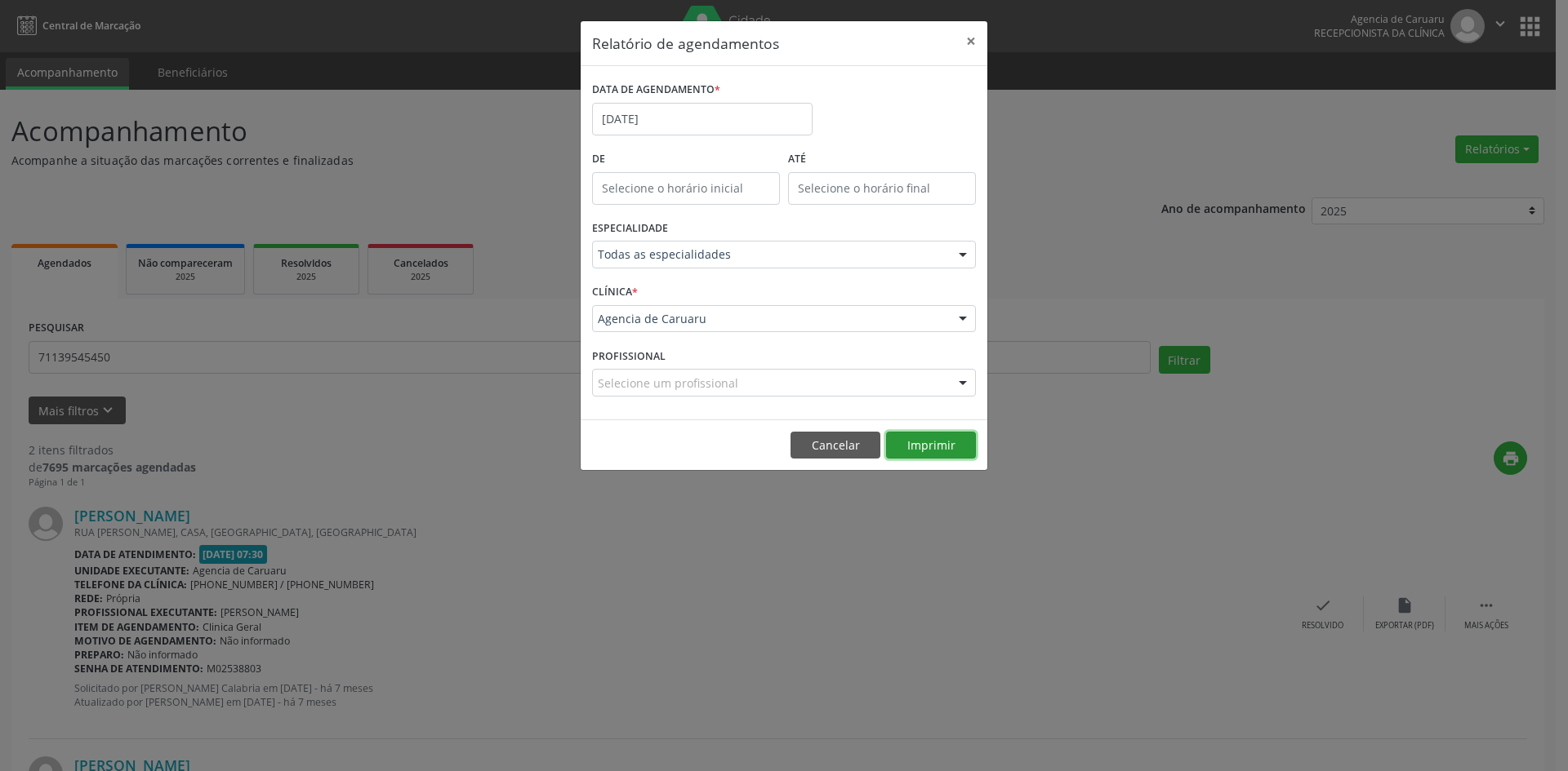
click at [962, 452] on button "Imprimir" at bounding box center [931, 446] width 89 height 28
